Goal: Task Accomplishment & Management: Manage account settings

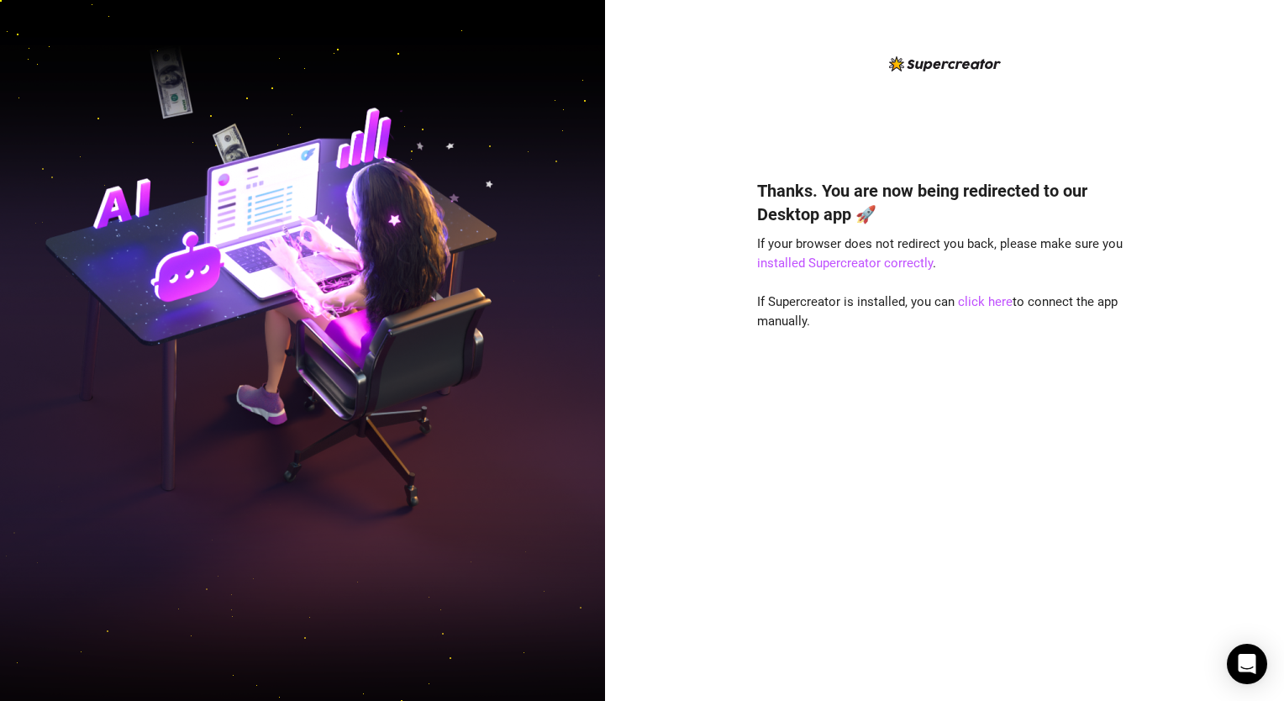
click at [874, 467] on div "Thanks. You are now being redirected to our Desktop app 🚀 If your browser does …" at bounding box center [944, 415] width 375 height 518
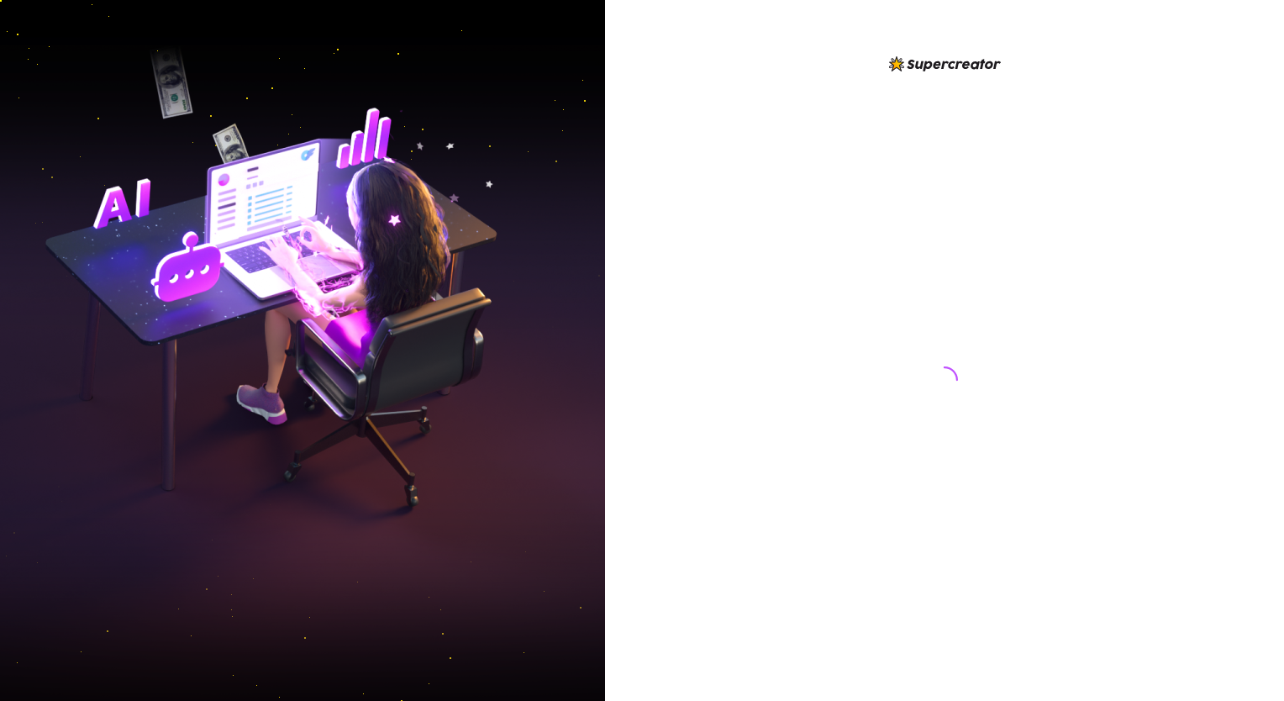
click at [729, 338] on div at bounding box center [944, 350] width 679 height 701
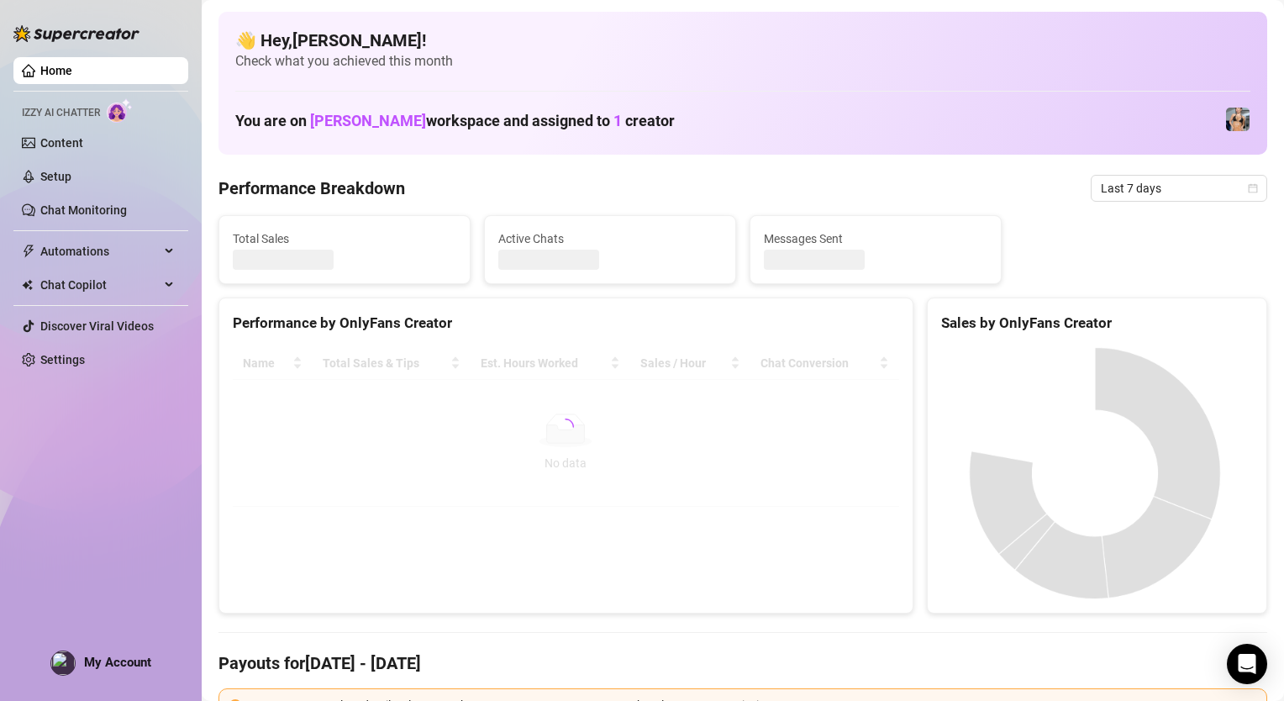
click at [152, 664] on div "Home Izzy AI Chatter Content Setup Chat Monitoring Automations Chat Copilot Dis…" at bounding box center [100, 343] width 175 height 686
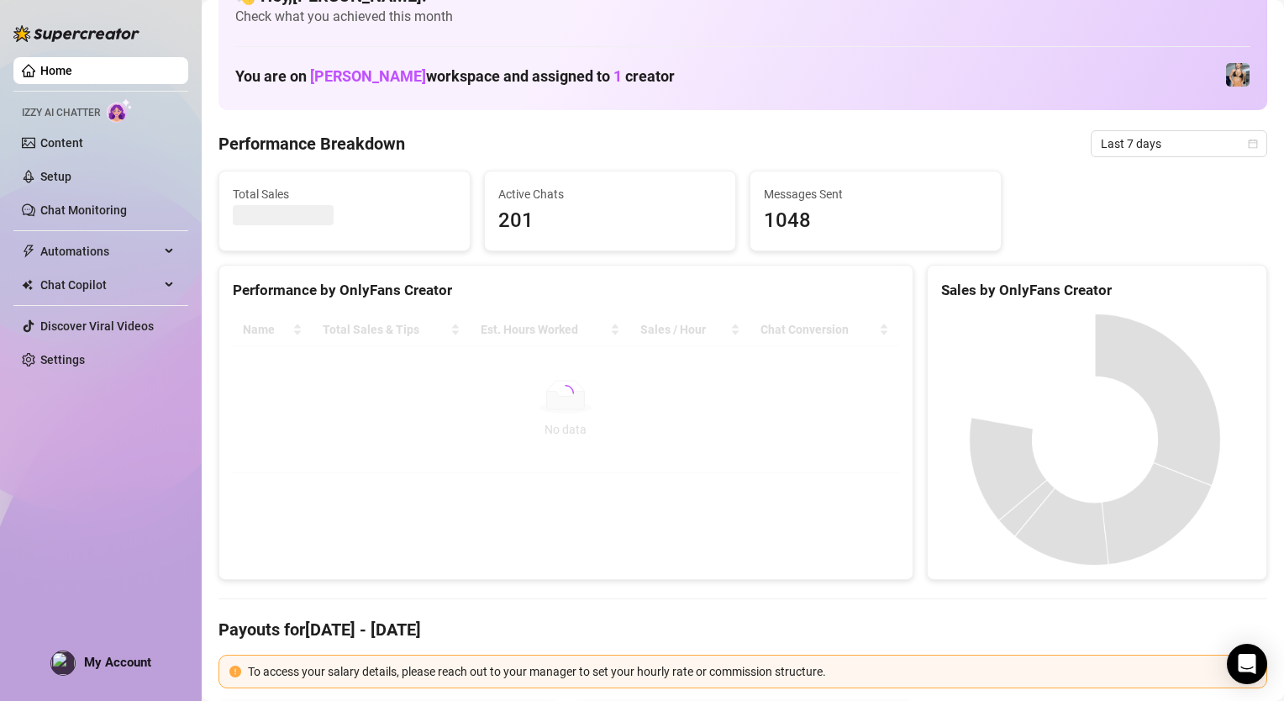
scroll to position [84, 0]
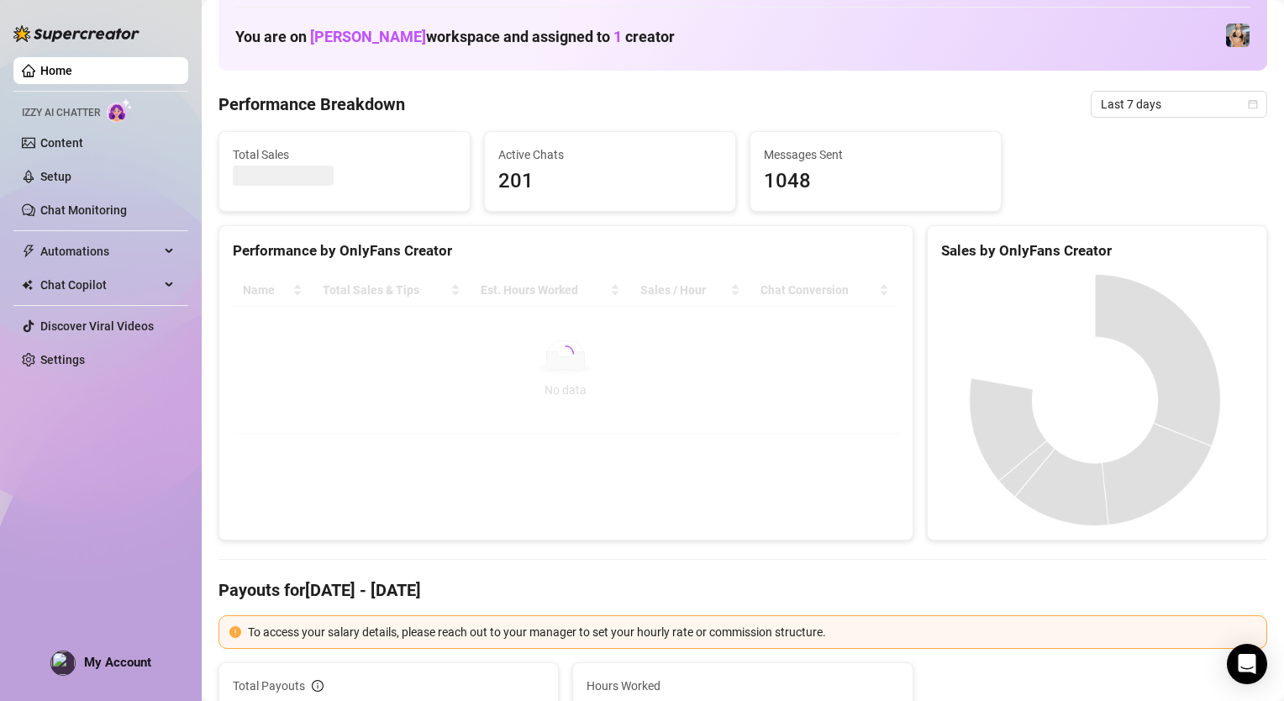
click at [130, 665] on span "My Account" at bounding box center [117, 662] width 67 height 15
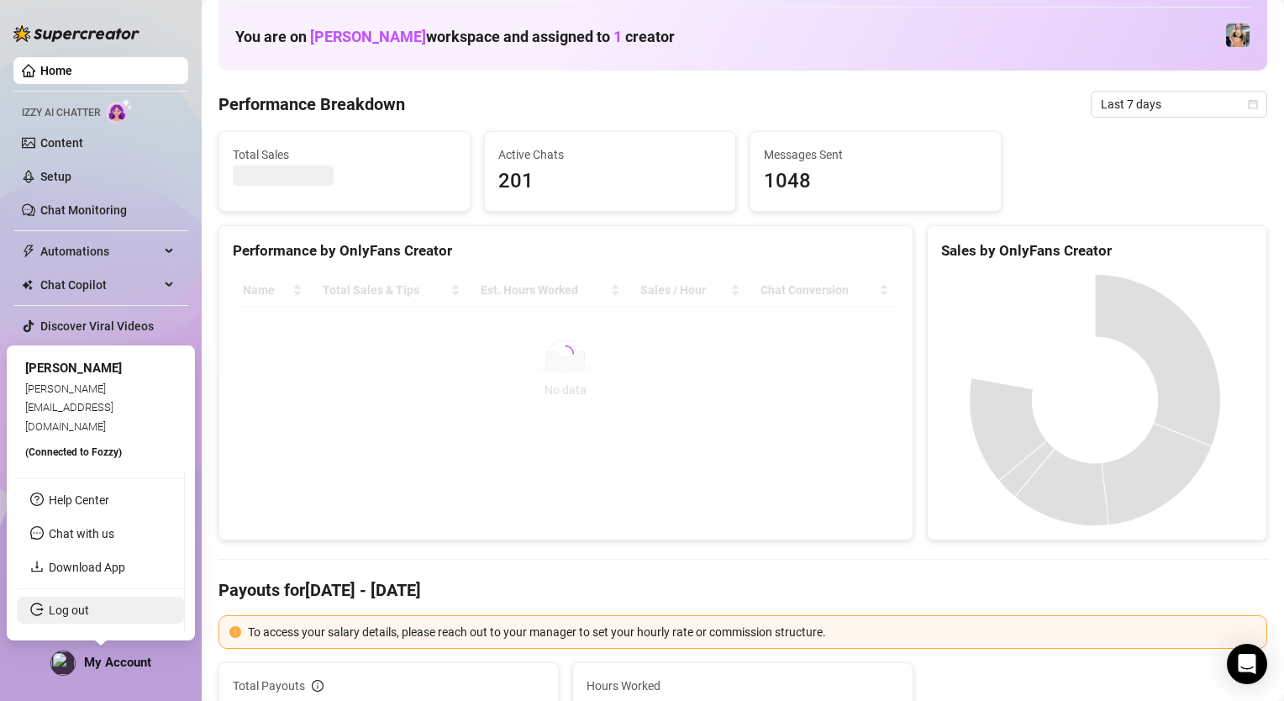
click at [89, 617] on link "Log out" at bounding box center [69, 609] width 40 height 13
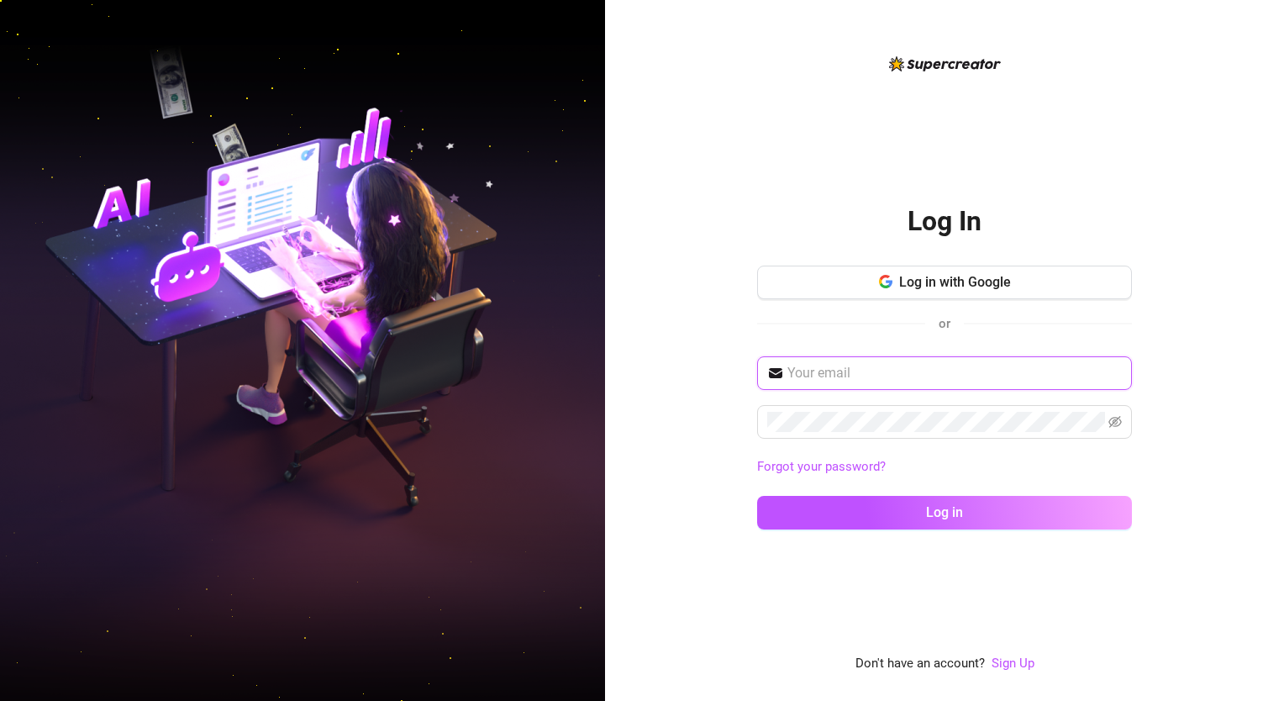
click at [928, 377] on input "text" at bounding box center [954, 373] width 334 height 20
type input "sarag200404@gmail.com"
click at [757, 496] on button "Log in" at bounding box center [944, 513] width 375 height 34
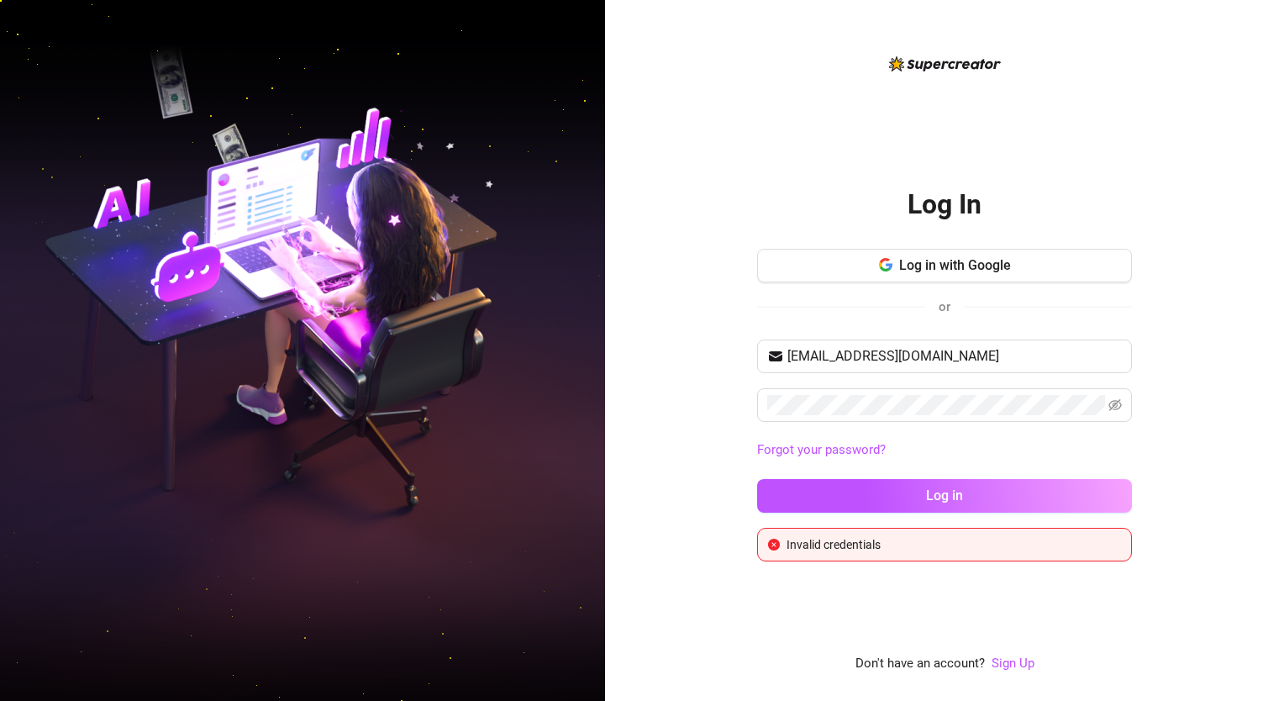
click at [689, 442] on div "Log In Log in with Google or sarag200404@gmail.com Forgot your password? Log in…" at bounding box center [944, 350] width 679 height 701
click at [1106, 404] on span at bounding box center [944, 405] width 375 height 34
click at [1112, 403] on icon "eye-invisible" at bounding box center [1114, 404] width 13 height 13
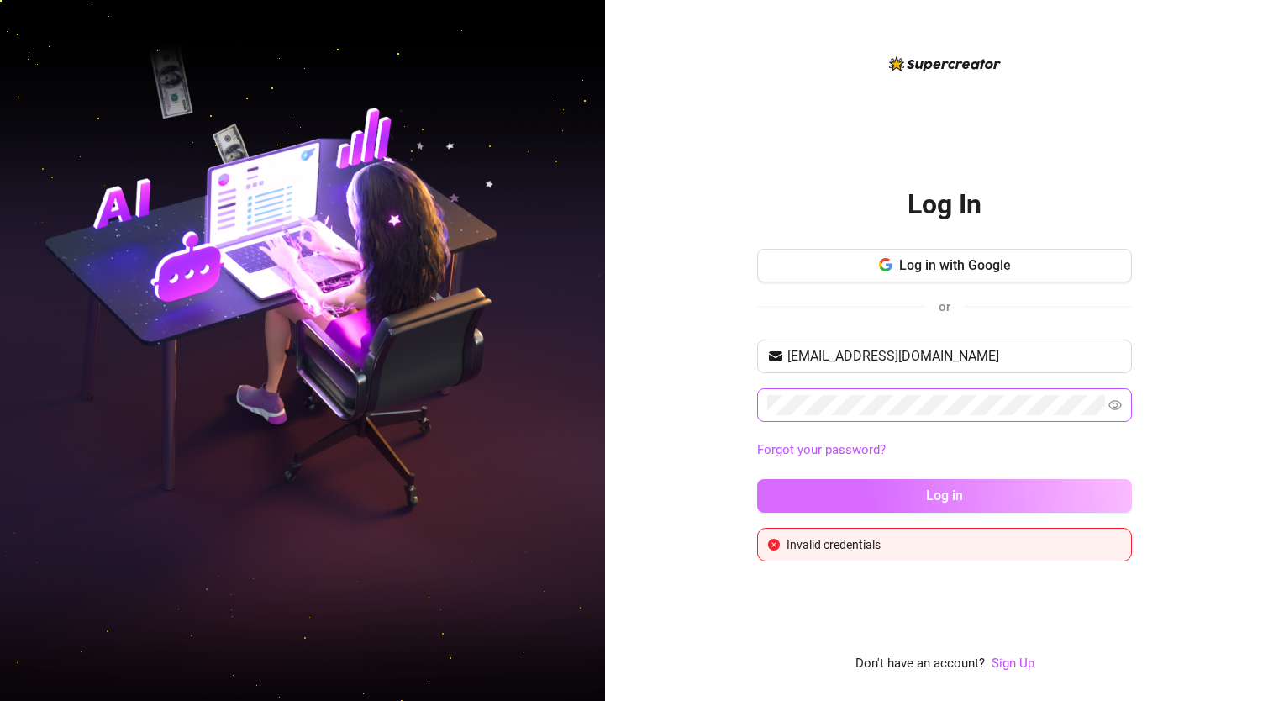
click at [1014, 499] on button "Log in" at bounding box center [944, 496] width 375 height 34
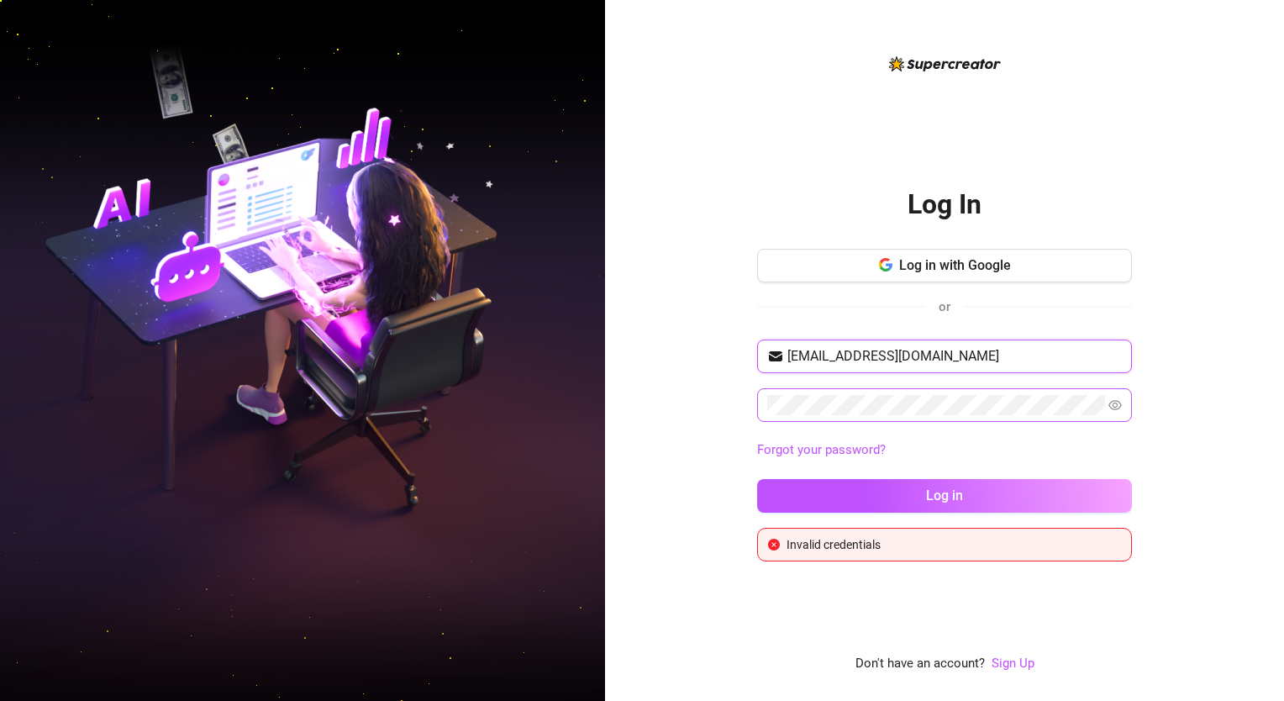
click at [1016, 364] on input "sarag200404@gmail.com" at bounding box center [954, 356] width 334 height 20
click at [1010, 272] on button "Log in with Google" at bounding box center [944, 266] width 375 height 34
